Goal: Complete application form: Complete application form

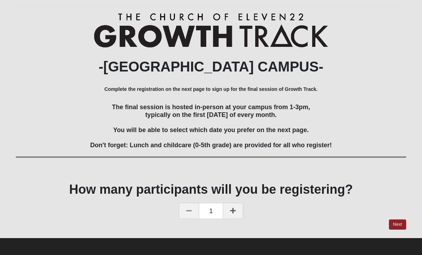
scroll to position [88, 0]
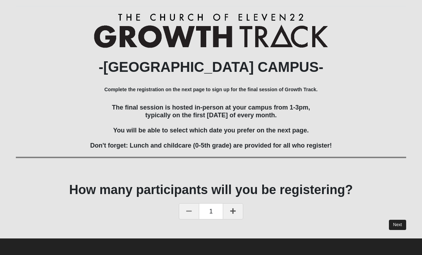
click at [397, 222] on link "Next" at bounding box center [397, 224] width 17 height 10
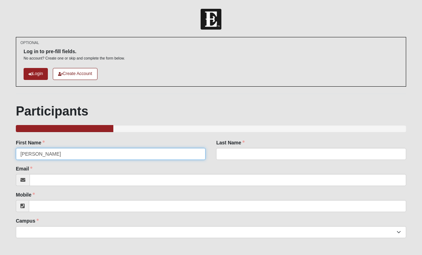
type input "[PERSON_NAME]"
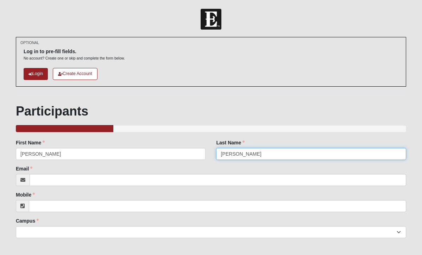
type input "[PERSON_NAME]"
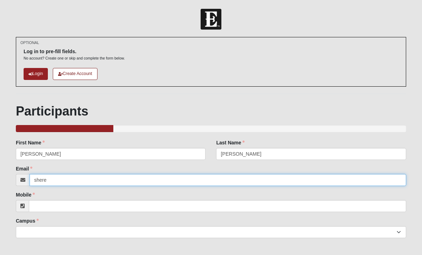
type input "[PERSON_NAME]"
type input "[EMAIL_ADDRESS][DOMAIN_NAME]"
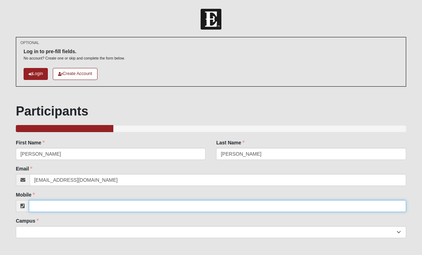
click at [46, 206] on input "Mobile" at bounding box center [217, 206] width 377 height 12
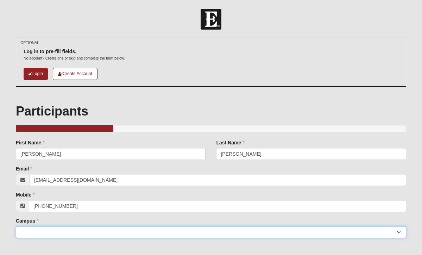
type input "[PHONE_NUMBER]"
select select "3"
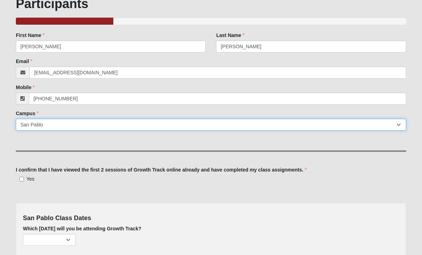
scroll to position [108, 0]
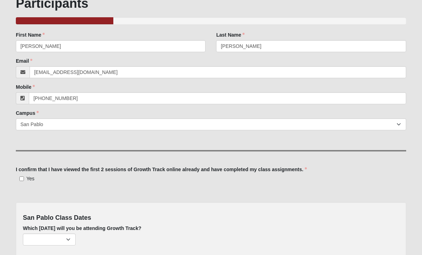
click at [21, 176] on input "Yes" at bounding box center [21, 178] width 5 height 5
checkbox input "true"
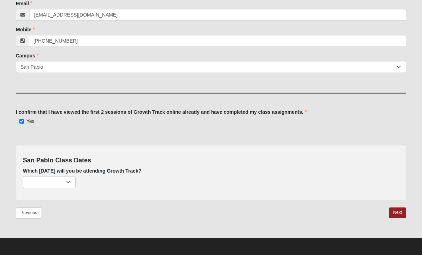
scroll to position [165, 0]
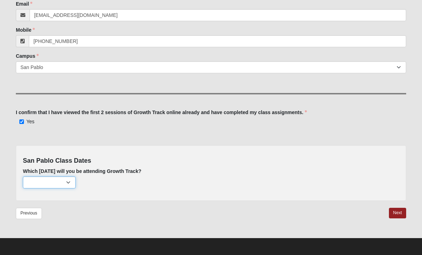
select select "715"
click at [398, 212] on link "Next" at bounding box center [397, 212] width 17 height 10
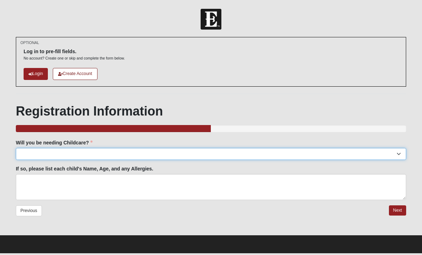
select select "No"
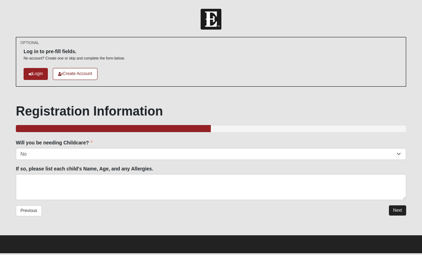
click at [398, 209] on link "Next" at bounding box center [397, 210] width 17 height 10
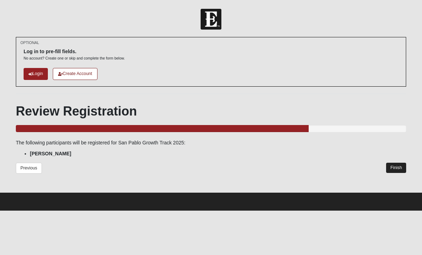
click at [395, 167] on link "Finish" at bounding box center [396, 167] width 20 height 10
